Goal: Task Accomplishment & Management: Manage account settings

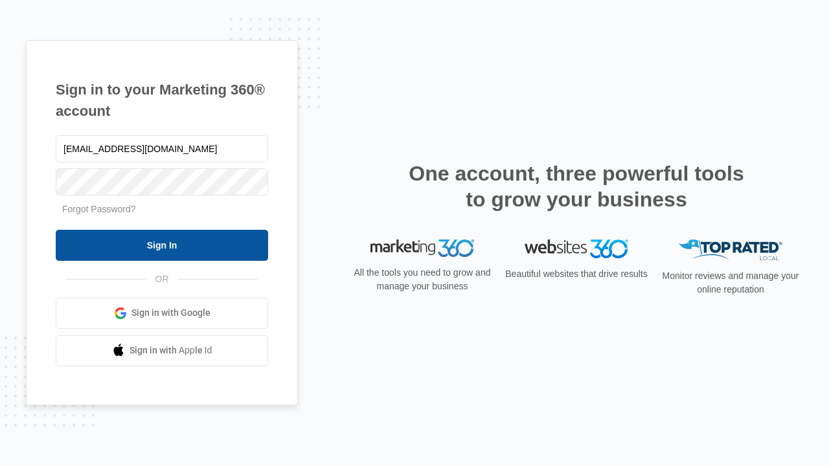
click at [162, 245] on input "Sign In" at bounding box center [162, 245] width 213 height 31
